Goal: Navigation & Orientation: Go to known website

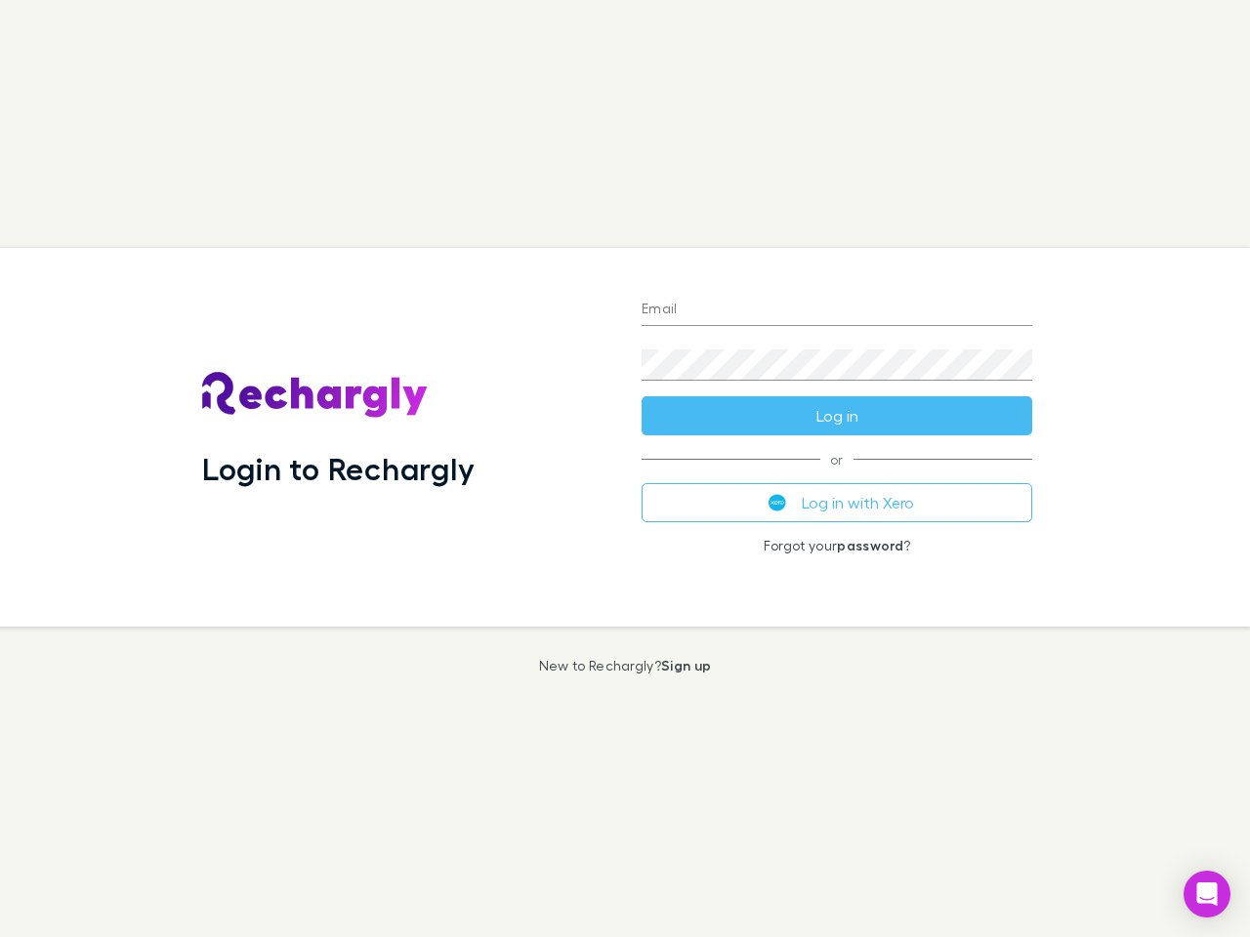
click at [625, 469] on div "Login to Rechargly" at bounding box center [405, 437] width 439 height 379
click at [837, 310] on input "Email" at bounding box center [836, 310] width 390 height 31
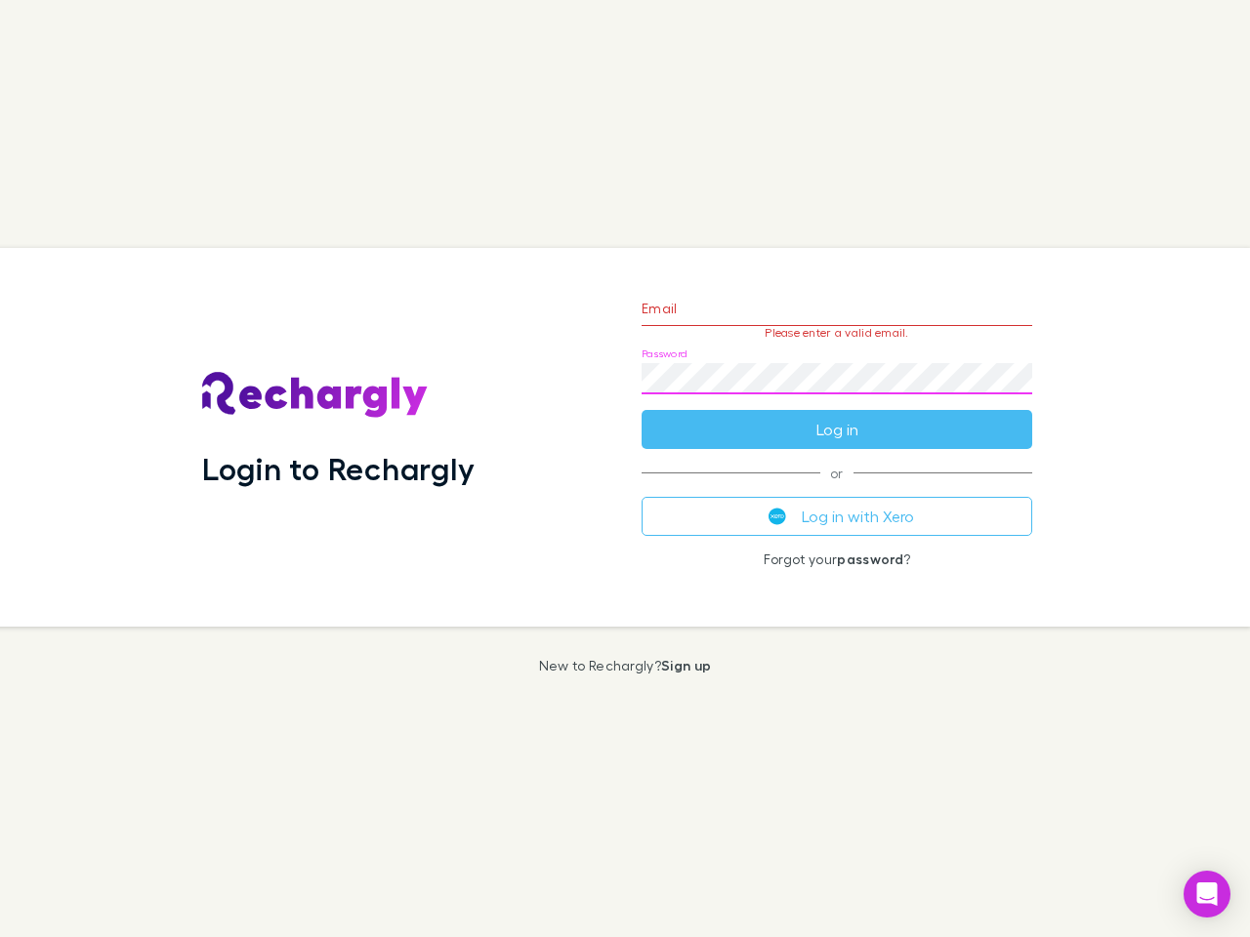
click at [837, 416] on form "Email Please enter a valid email. Password Log in" at bounding box center [836, 364] width 390 height 170
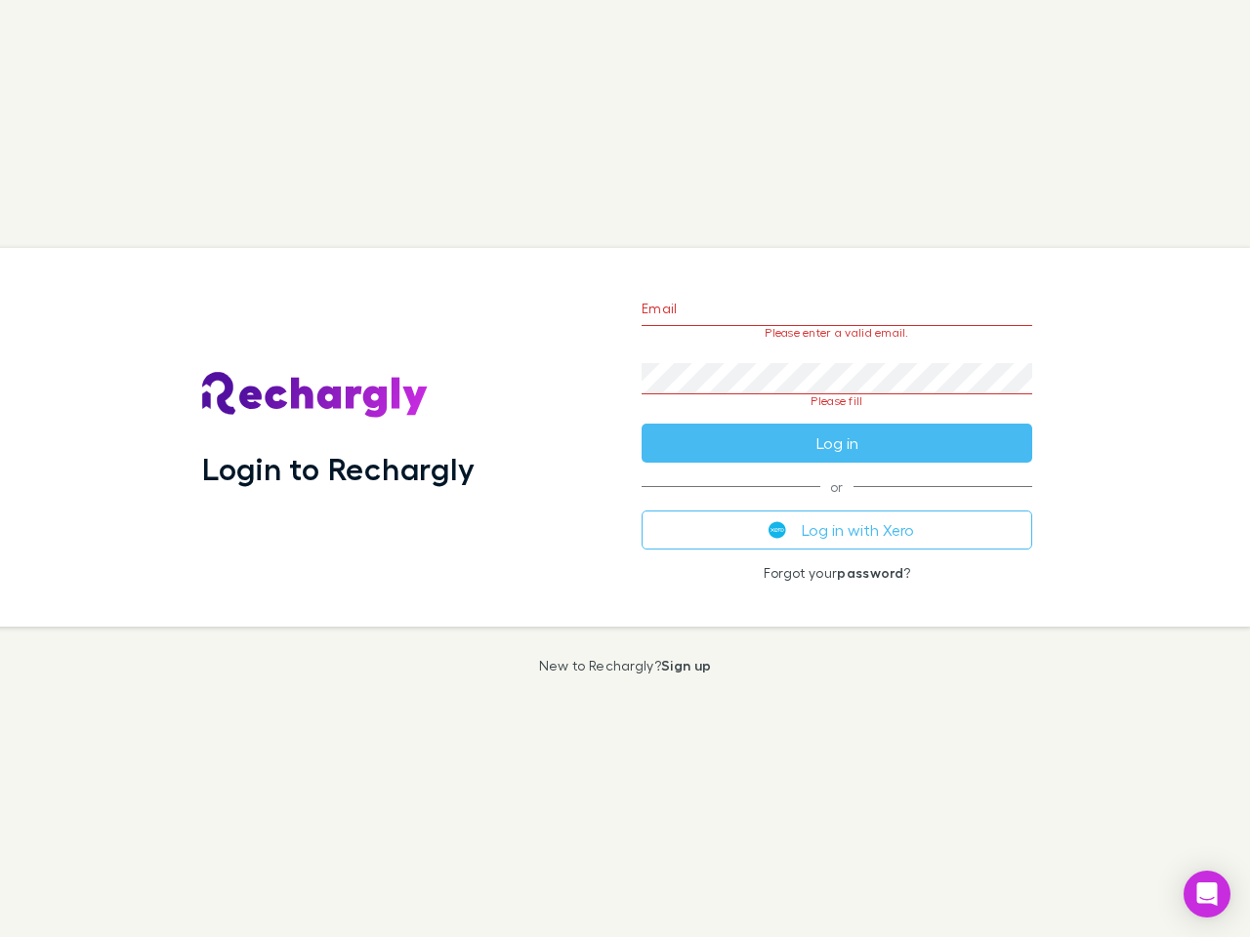
click at [837, 503] on div "Email Please enter a valid email. Password Please fill Log in or Log in with Xe…" at bounding box center [837, 437] width 422 height 379
click at [1207, 894] on icon "Open Intercom Messenger" at bounding box center [1207, 893] width 21 height 23
